Goal: Task Accomplishment & Management: Use online tool/utility

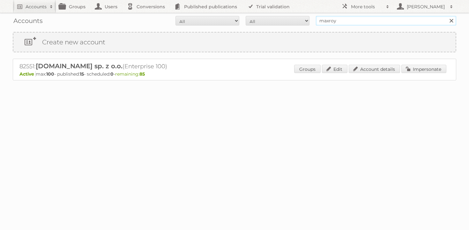
click at [323, 18] on input "maxroy" at bounding box center [386, 21] width 140 height 10
type input "majid al futt"
click at [446, 16] on input "Search" at bounding box center [451, 21] width 10 height 10
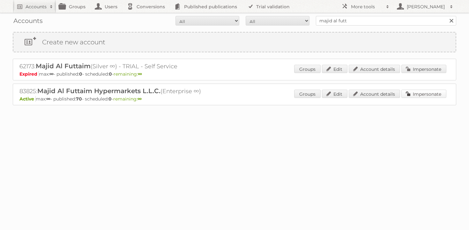
click at [426, 91] on link "Impersonate" at bounding box center [423, 94] width 45 height 8
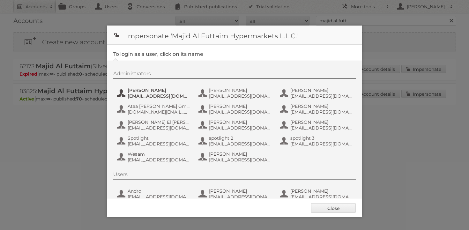
click at [152, 91] on span "Aastha Talwaria" at bounding box center [159, 90] width 62 height 6
